Goal: Information Seeking & Learning: Understand process/instructions

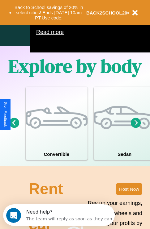
scroll to position [396, 0]
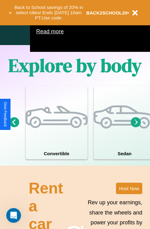
click at [135, 127] on icon at bounding box center [135, 122] width 10 height 10
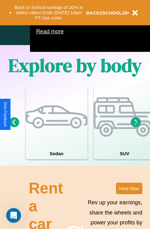
click at [135, 127] on icon at bounding box center [135, 122] width 10 height 10
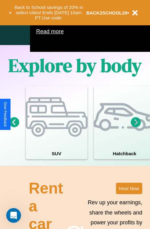
click at [135, 127] on icon at bounding box center [135, 122] width 10 height 10
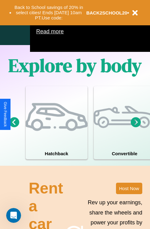
click at [135, 127] on icon at bounding box center [135, 122] width 10 height 10
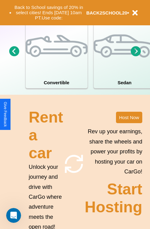
scroll to position [480, 0]
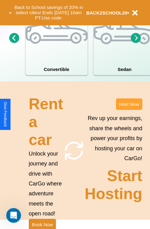
click at [129, 110] on button "Host Now" at bounding box center [129, 103] width 26 height 11
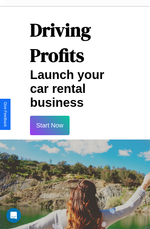
scroll to position [1003, 0]
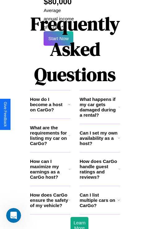
click at [99, 158] on h3 "How does CarGo handle guest ratings and reviews?" at bounding box center [99, 168] width 39 height 21
click at [50, 96] on h3 "How do I become a host on CarGo?" at bounding box center [49, 104] width 38 height 16
click at [50, 158] on h3 "How can I maximize my earnings as a CarGo host?" at bounding box center [49, 168] width 39 height 21
click at [99, 96] on h3 "What happens if my car gets damaged during a rental?" at bounding box center [99, 106] width 39 height 21
click at [69, 133] on icon at bounding box center [69, 135] width 2 height 5
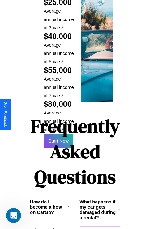
scroll to position [907, 0]
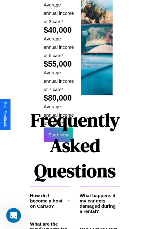
click at [58, 114] on h1 "Frequently Asked Questions" at bounding box center [75, 145] width 90 height 82
